Goal: Task Accomplishment & Management: Use online tool/utility

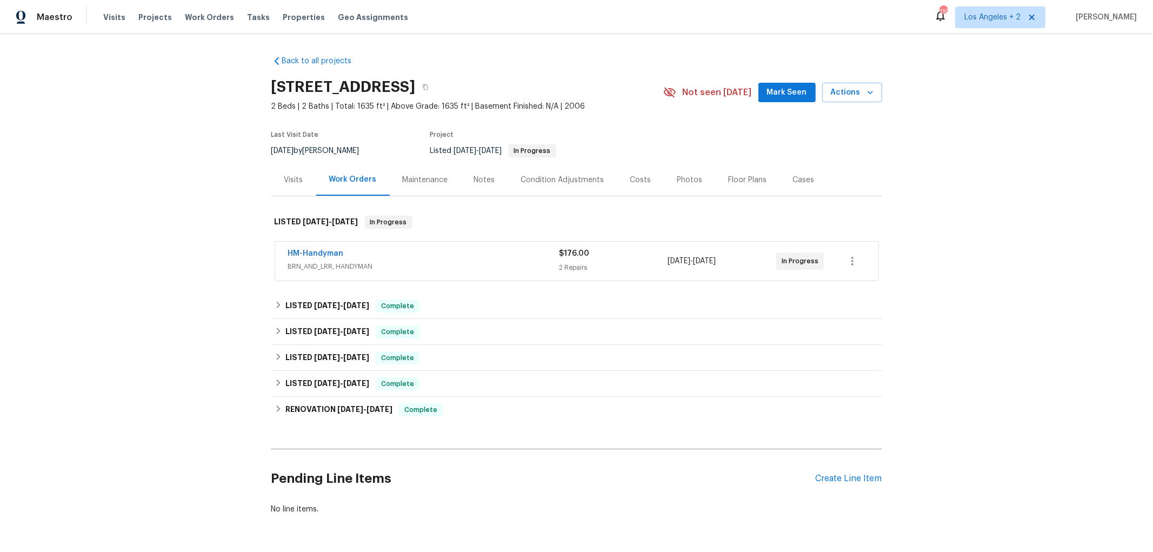
click at [441, 258] on div "HM-Handyman" at bounding box center [423, 254] width 271 height 13
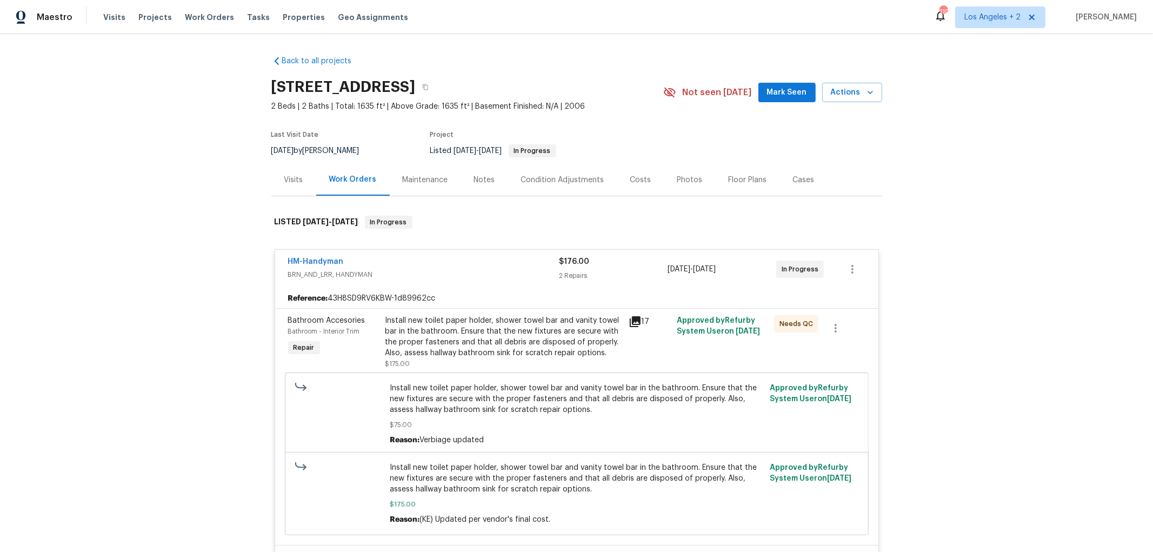
click at [632, 321] on icon at bounding box center [635, 321] width 11 height 11
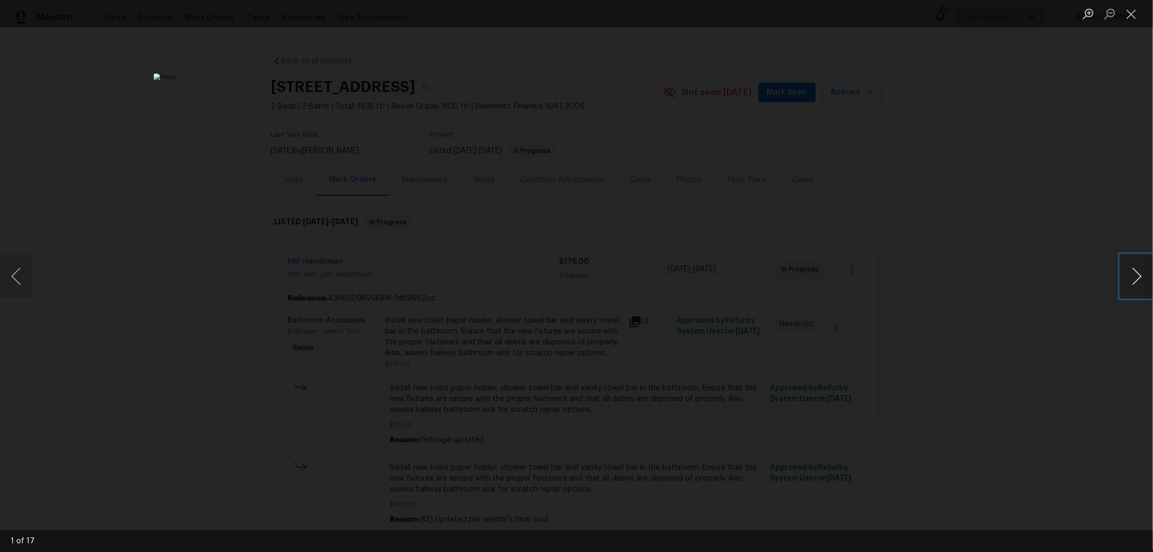
click at [1137, 276] on button "Next image" at bounding box center [1136, 276] width 32 height 43
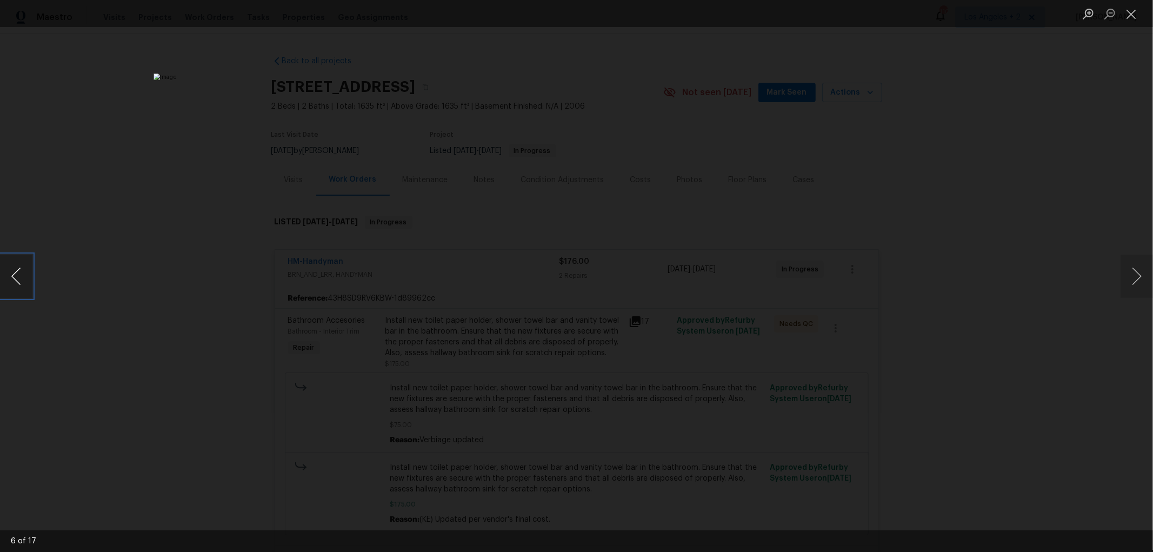
click at [18, 281] on button "Previous image" at bounding box center [16, 276] width 32 height 43
click at [14, 274] on button "Previous image" at bounding box center [16, 276] width 32 height 43
click at [1135, 267] on button "Next image" at bounding box center [1136, 276] width 32 height 43
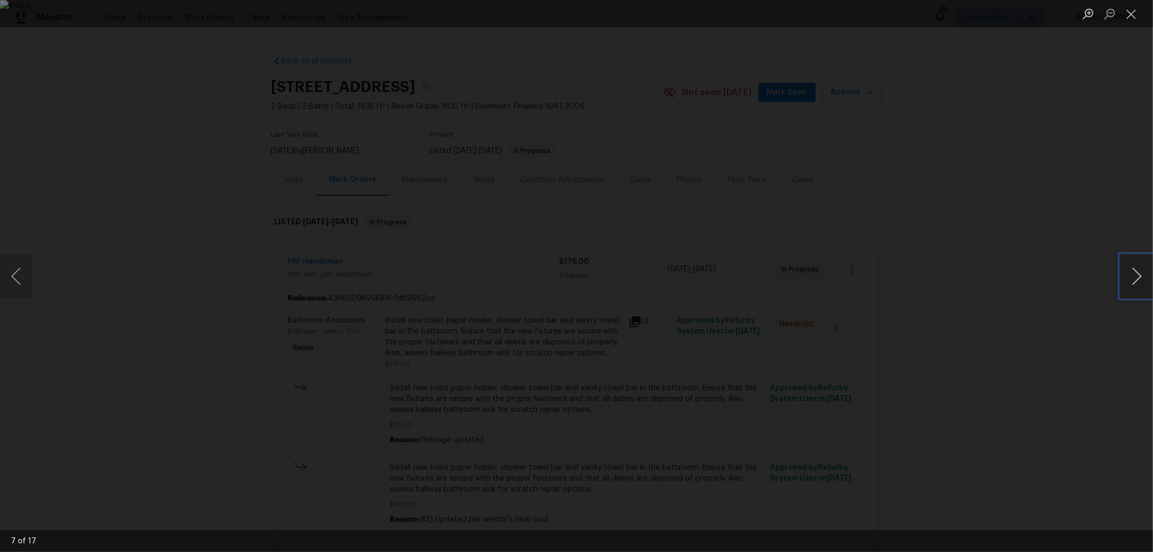
click at [1135, 267] on button "Next image" at bounding box center [1136, 276] width 32 height 43
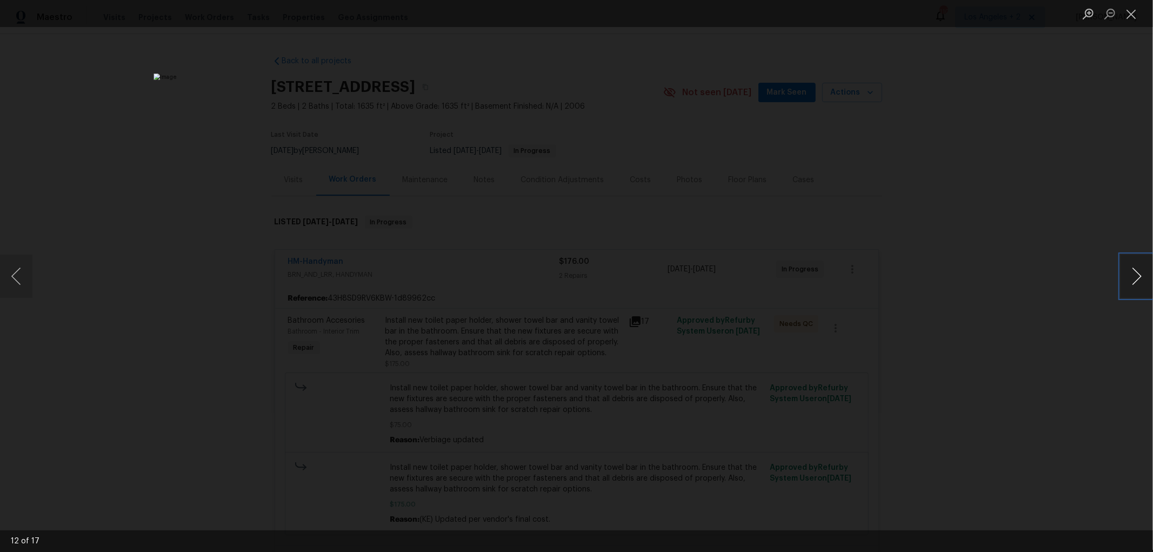
click at [1135, 267] on button "Next image" at bounding box center [1136, 276] width 32 height 43
click at [14, 274] on button "Previous image" at bounding box center [16, 276] width 32 height 43
click at [1134, 272] on button "Next image" at bounding box center [1136, 276] width 32 height 43
click at [1134, 273] on button "Next image" at bounding box center [1136, 276] width 32 height 43
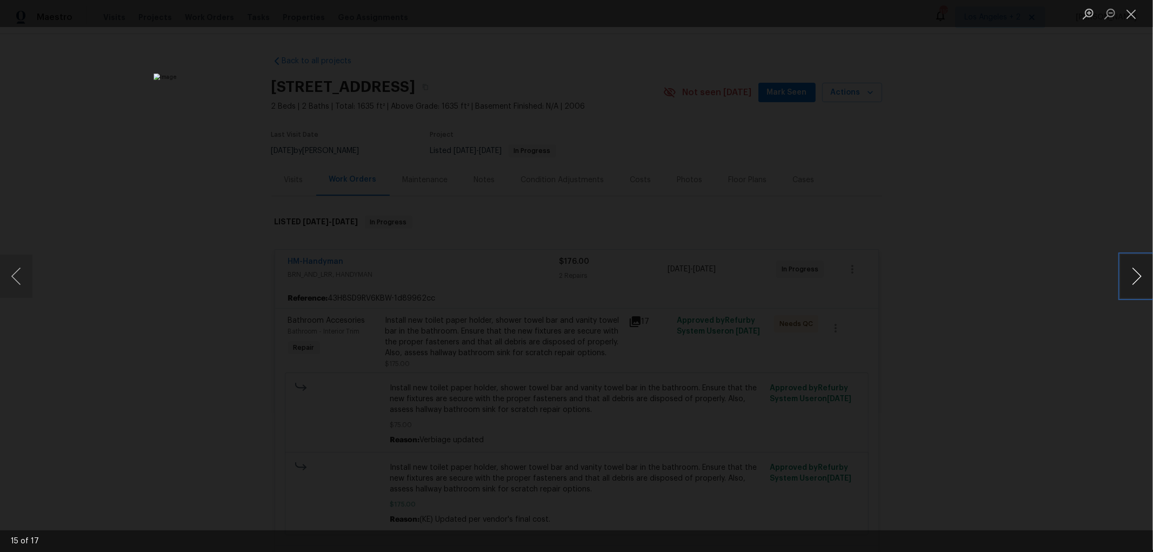
click at [1134, 273] on button "Next image" at bounding box center [1136, 276] width 32 height 43
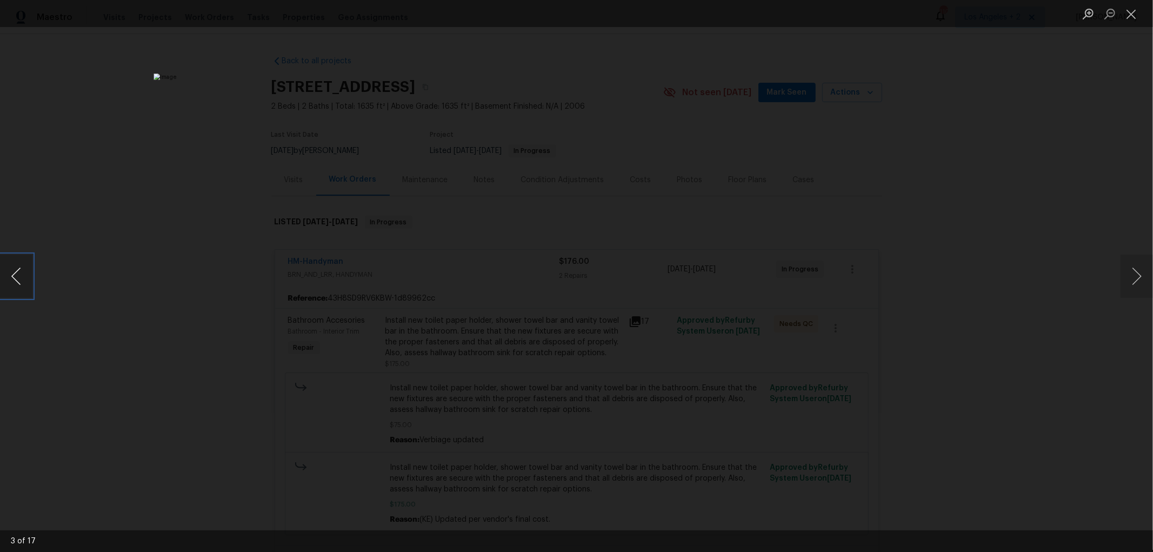
click at [20, 271] on button "Previous image" at bounding box center [16, 276] width 32 height 43
click at [1134, 15] on button "Close lightbox" at bounding box center [1131, 13] width 22 height 19
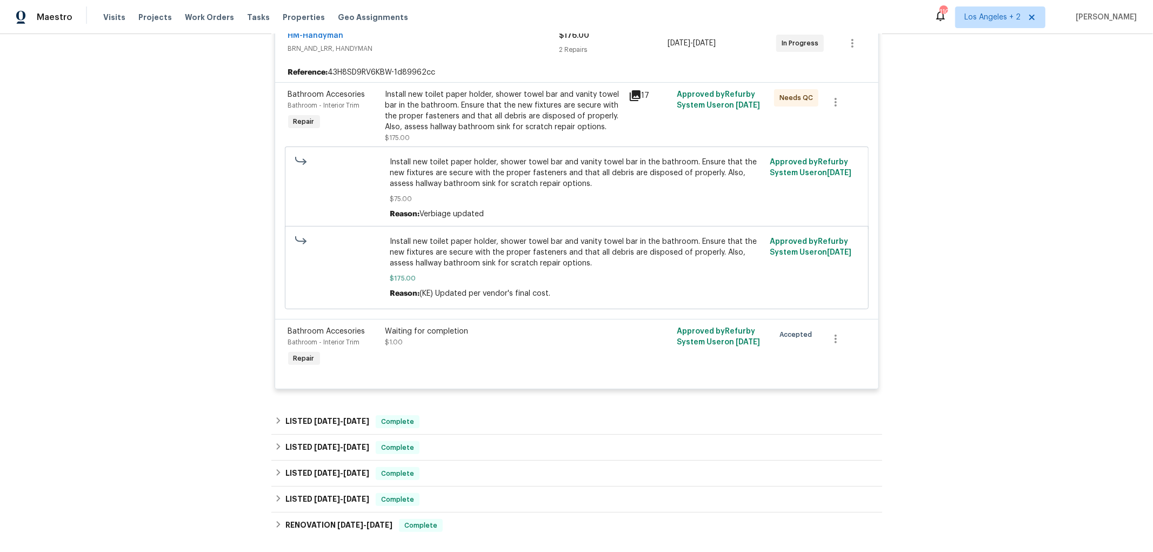
scroll to position [148, 0]
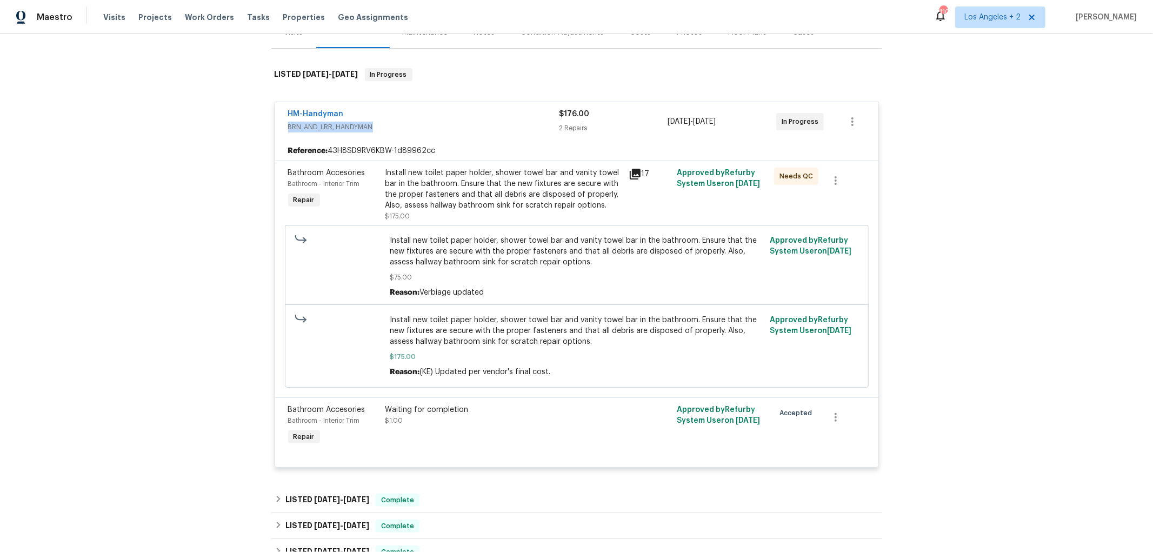
click at [414, 120] on div "HM-Handyman BRN_AND_LRR, HANDYMAN" at bounding box center [423, 121] width 271 height 24
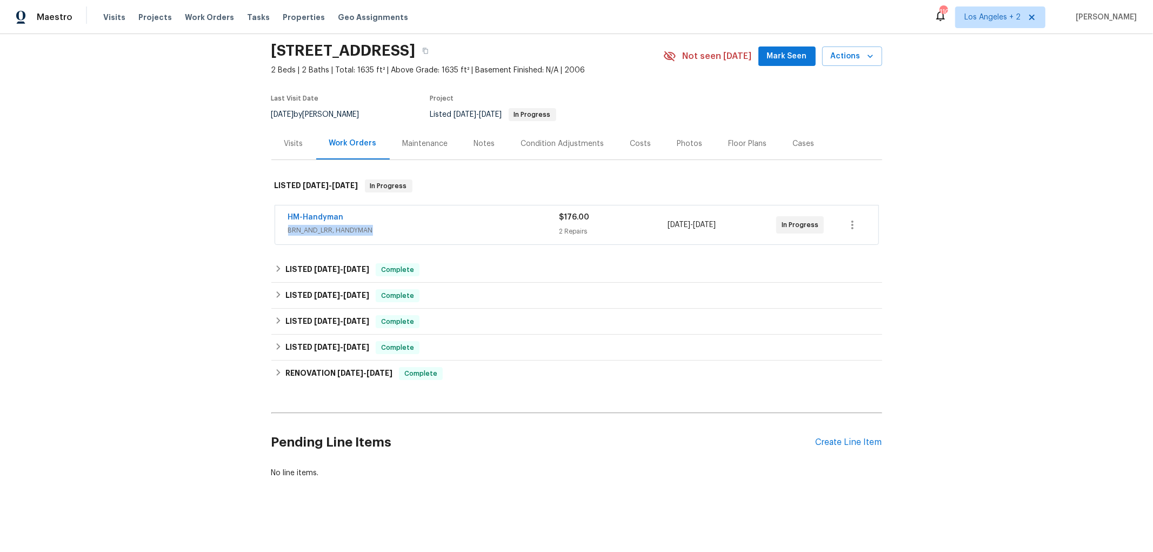
scroll to position [45, 0]
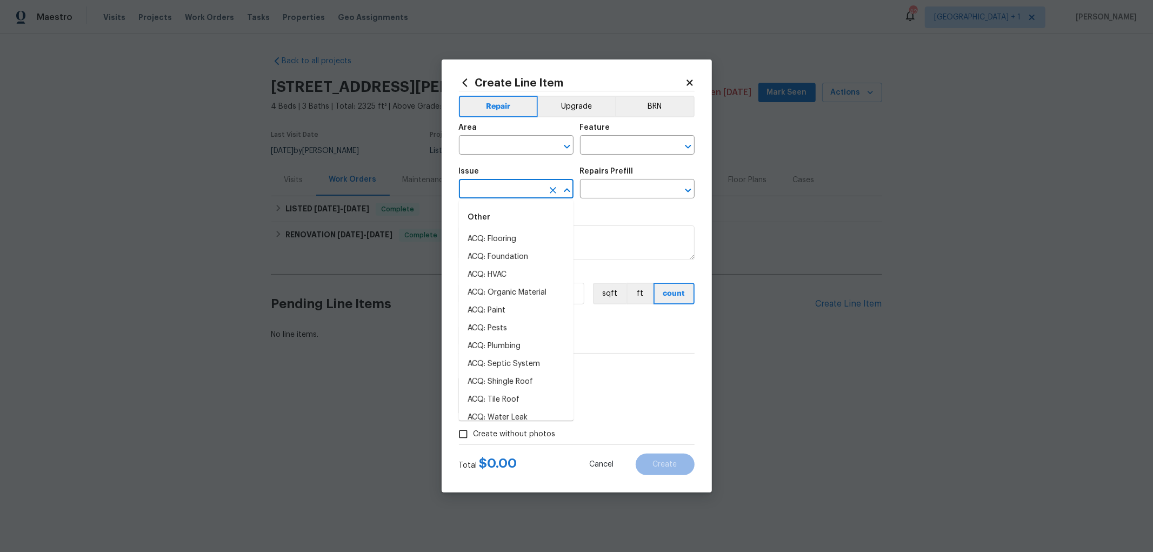
scroll to position [966, 0]
